Goal: Task Accomplishment & Management: Manage account settings

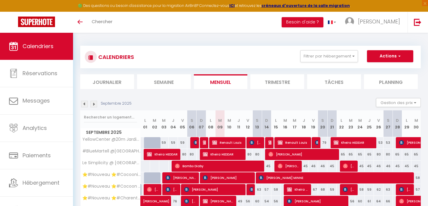
select select
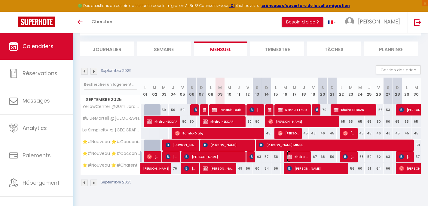
click at [299, 157] on span "Kheira HEDDAR" at bounding box center [298, 156] width 22 height 11
select select "OK"
select select "KO"
select select "0"
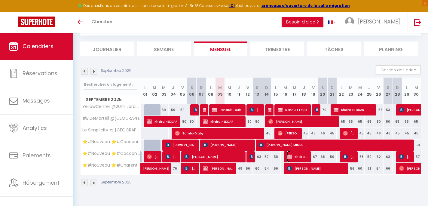
select select "1"
select select
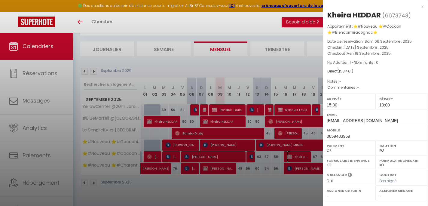
select select "51297"
select select "51353"
click at [299, 158] on div at bounding box center [214, 103] width 428 height 206
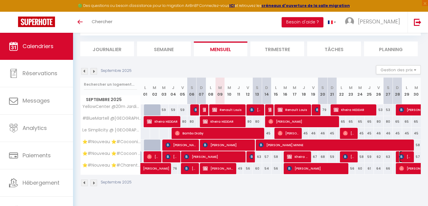
click at [409, 157] on span "[PERSON_NAME]" at bounding box center [405, 156] width 12 height 11
select select "OK"
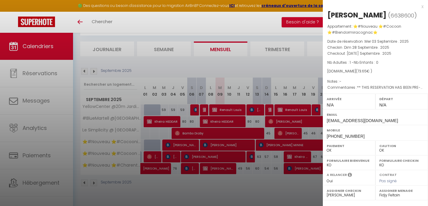
click at [423, 5] on div "x [PERSON_NAME] ( 6638600 ) Appartement : ⭐️#Nouveau ⭐️#Cocoon ⭐️#Biendormiraco…" at bounding box center [375, 143] width 105 height 286
click at [156, 190] on div at bounding box center [214, 103] width 428 height 206
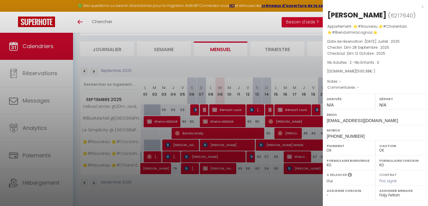
click at [423, 7] on div "x" at bounding box center [373, 6] width 101 height 7
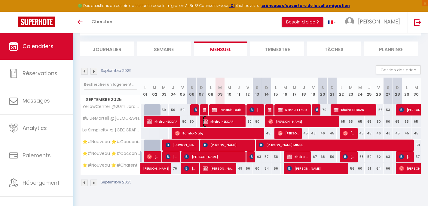
click at [238, 122] on span "Kheira HEDDAR" at bounding box center [223, 121] width 40 height 11
select select "51297"
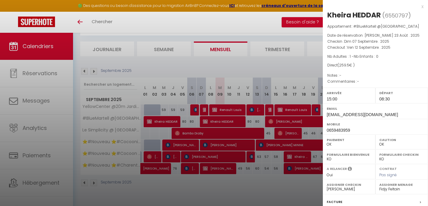
click at [421, 7] on div "x" at bounding box center [373, 6] width 101 height 7
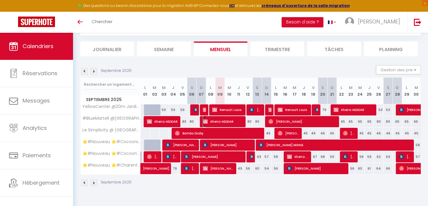
click at [223, 121] on span "Kheira HEDDAR" at bounding box center [223, 121] width 40 height 11
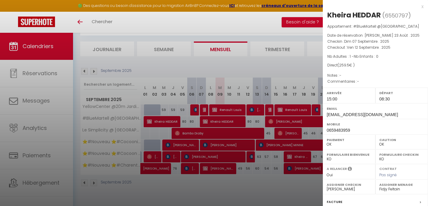
click at [223, 121] on div at bounding box center [214, 103] width 428 height 206
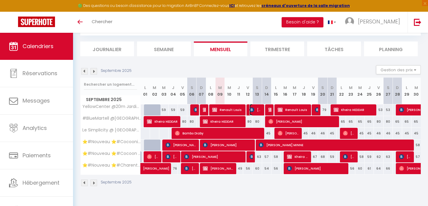
click at [252, 108] on img at bounding box center [251, 109] width 5 height 5
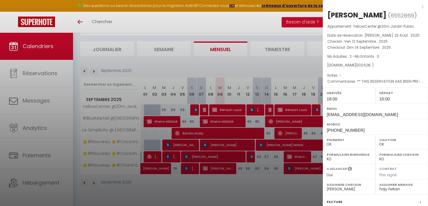
click at [252, 108] on div at bounding box center [214, 103] width 428 height 206
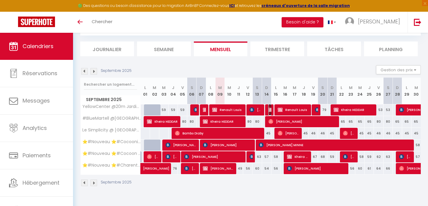
click at [271, 109] on img at bounding box center [270, 109] width 5 height 5
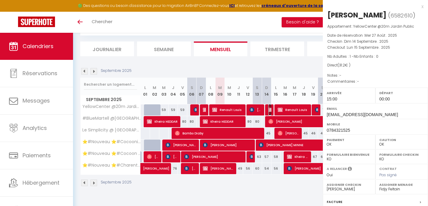
select select "KO"
select select "0"
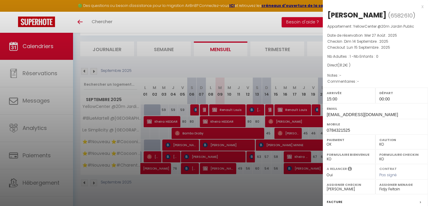
click at [271, 109] on div at bounding box center [214, 103] width 428 height 206
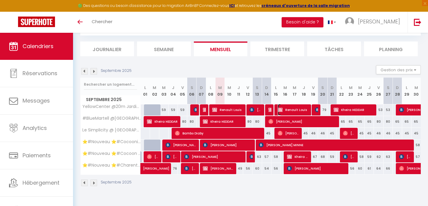
click at [290, 109] on span "Renault Louis" at bounding box center [293, 109] width 31 height 11
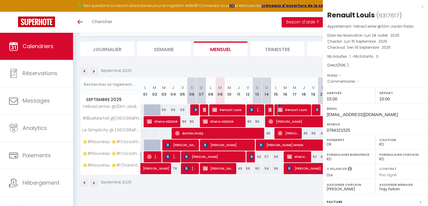
select select "KO"
select select
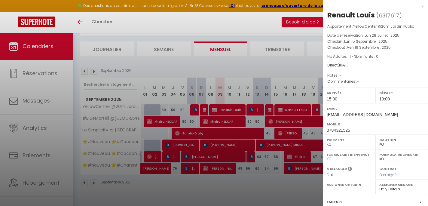
click at [290, 109] on div at bounding box center [214, 103] width 428 height 206
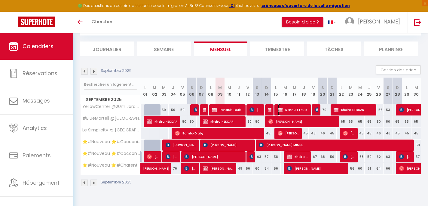
click at [301, 108] on span "Renault Louis" at bounding box center [293, 109] width 31 height 11
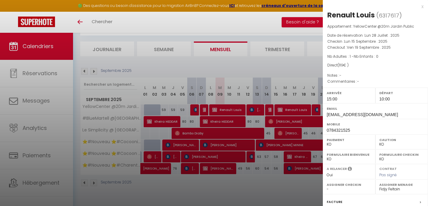
click at [301, 108] on div at bounding box center [214, 103] width 428 height 206
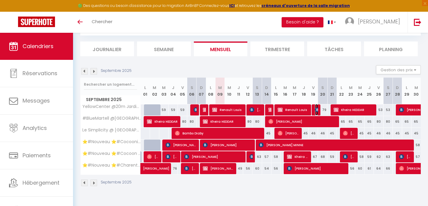
click at [318, 108] on img at bounding box center [317, 109] width 5 height 5
select select "OK"
select select "51297"
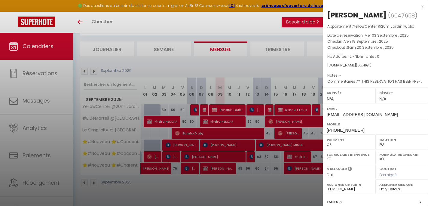
click at [318, 108] on div at bounding box center [214, 103] width 428 height 206
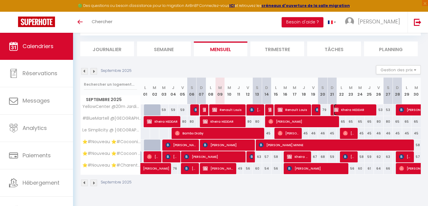
click at [351, 108] on span "Kheira HEDDAR" at bounding box center [354, 109] width 40 height 11
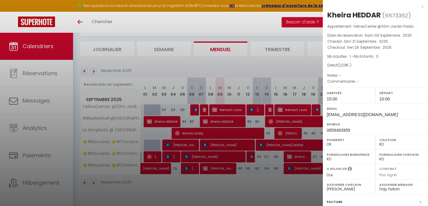
click at [316, 110] on div at bounding box center [214, 103] width 428 height 206
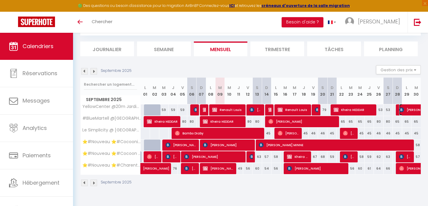
click at [400, 108] on img at bounding box center [401, 109] width 5 height 5
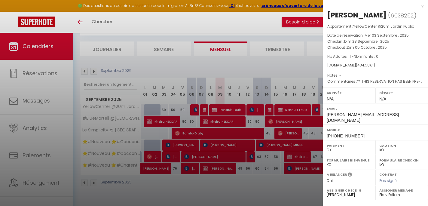
click at [188, 141] on div at bounding box center [214, 103] width 428 height 206
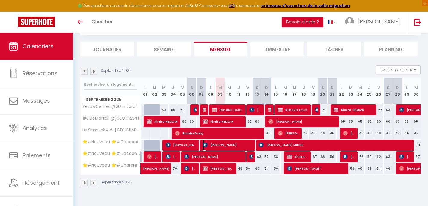
click at [245, 143] on span "[PERSON_NAME]" at bounding box center [228, 144] width 50 height 11
select select "OK"
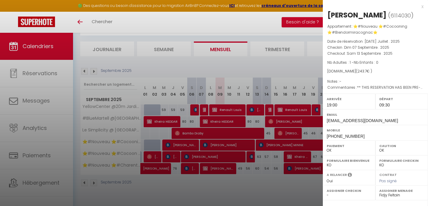
click at [245, 143] on div at bounding box center [214, 103] width 428 height 206
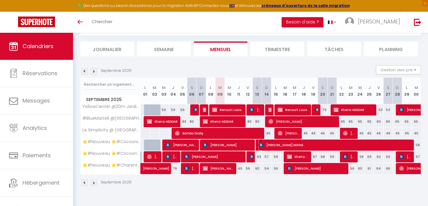
click at [278, 144] on span "[PERSON_NAME] MINNE" at bounding box center [335, 144] width 152 height 11
select select "51297"
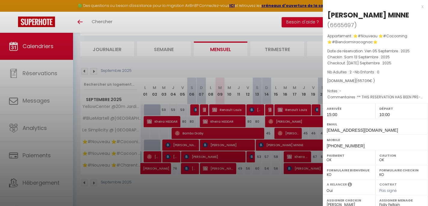
click at [215, 134] on div at bounding box center [214, 103] width 428 height 206
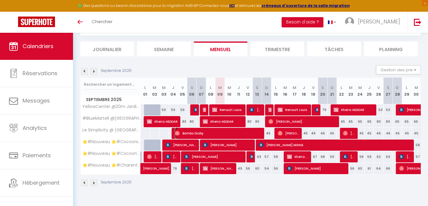
click at [215, 134] on span "Bambo Diaby" at bounding box center [218, 132] width 87 height 11
select select "0"
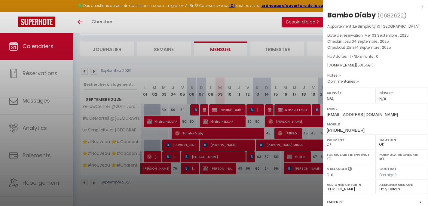
click at [215, 134] on div at bounding box center [214, 103] width 428 height 206
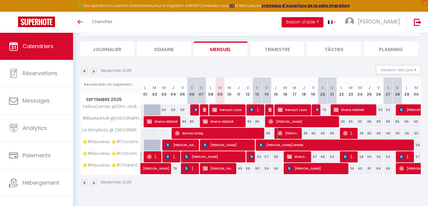
click at [284, 132] on span "[PERSON_NAME]" at bounding box center [289, 132] width 22 height 11
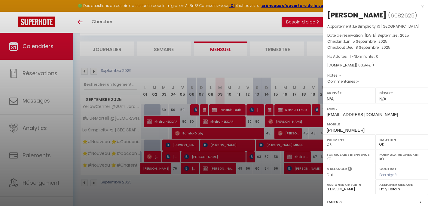
click at [284, 132] on div at bounding box center [214, 103] width 428 height 206
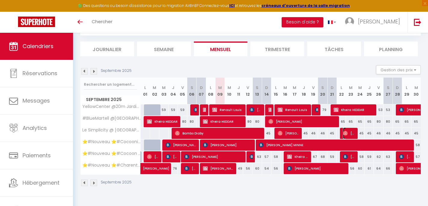
click at [348, 135] on span "[PERSON_NAME]" at bounding box center [349, 132] width 12 height 11
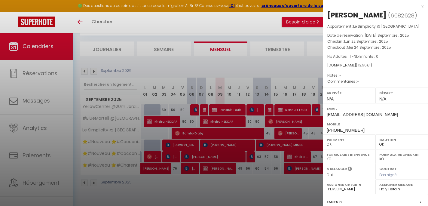
click at [190, 188] on div at bounding box center [214, 103] width 428 height 206
